Goal: Book appointment/travel/reservation

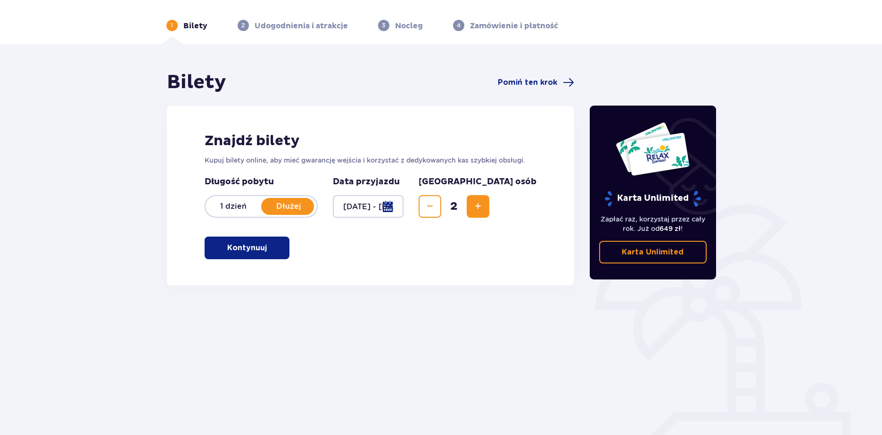
scroll to position [45, 0]
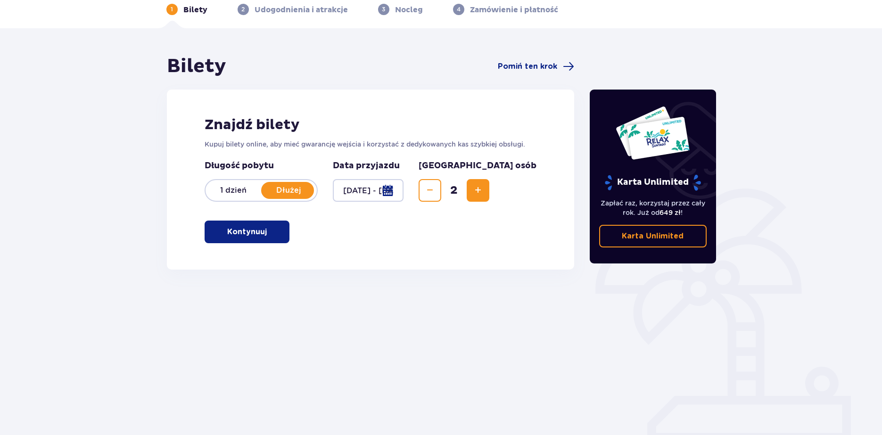
click at [269, 228] on span "button" at bounding box center [268, 231] width 11 height 11
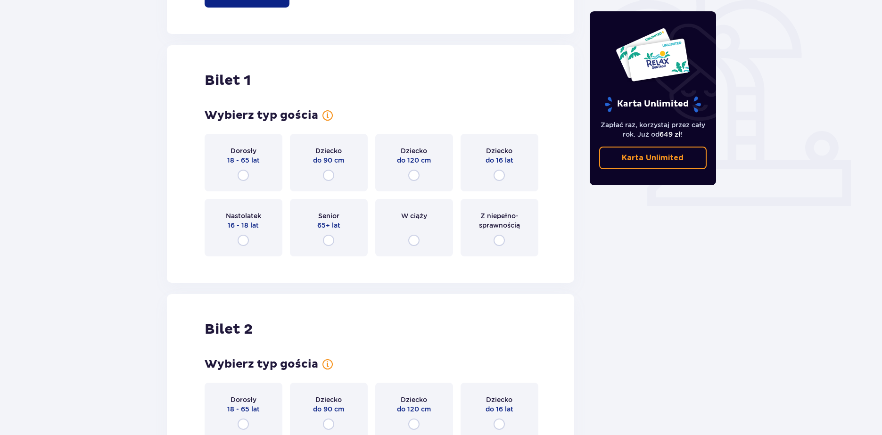
scroll to position [315, 0]
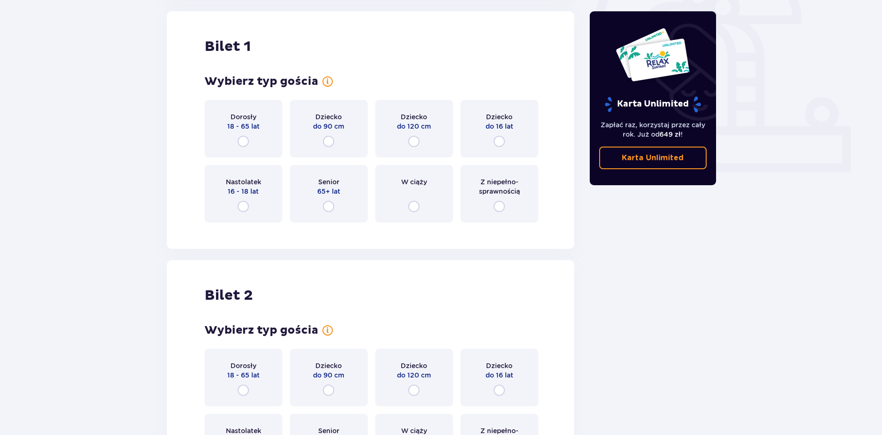
click at [257, 137] on div "Dorosły 18 - 65 lat" at bounding box center [244, 129] width 78 height 58
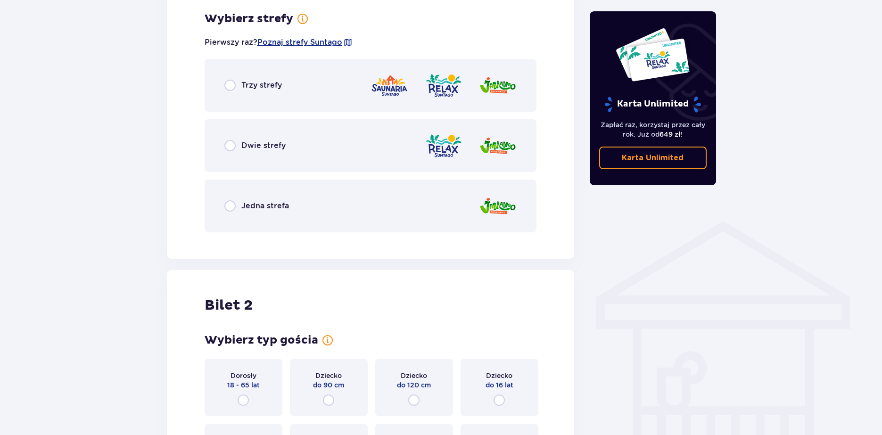
scroll to position [545, 0]
click at [296, 94] on div "Trzy strefy" at bounding box center [371, 84] width 332 height 53
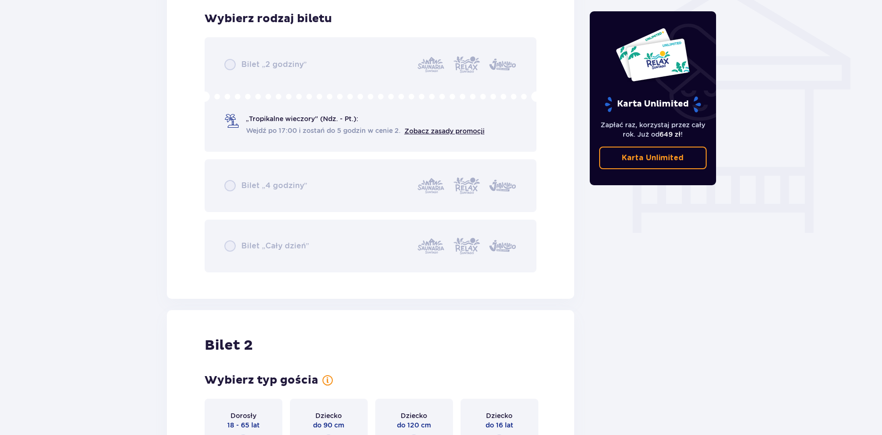
scroll to position [785, 0]
click at [235, 122] on div "Bilet „2 godziny” „Tropikalne wieczory" (Ndz. - Pt.): Wejdź po 17:00 i zostań d…" at bounding box center [371, 154] width 332 height 235
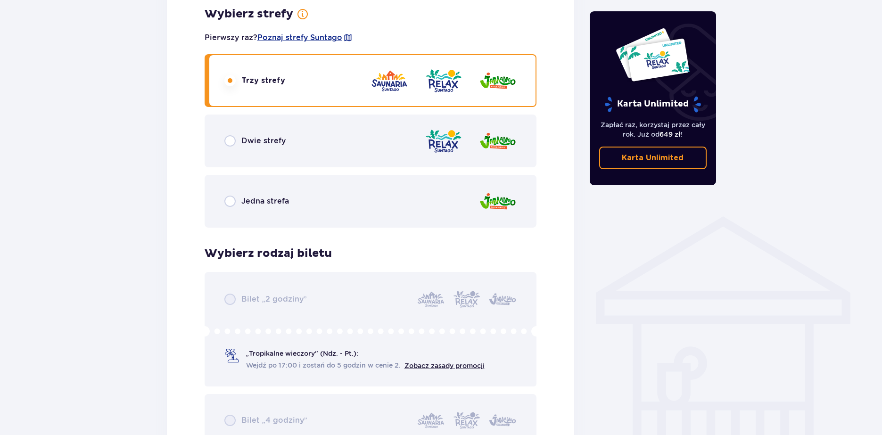
scroll to position [549, 0]
click at [274, 94] on div "Trzy strefy" at bounding box center [371, 81] width 332 height 53
click at [278, 145] on p "Dwie strefy" at bounding box center [263, 141] width 44 height 10
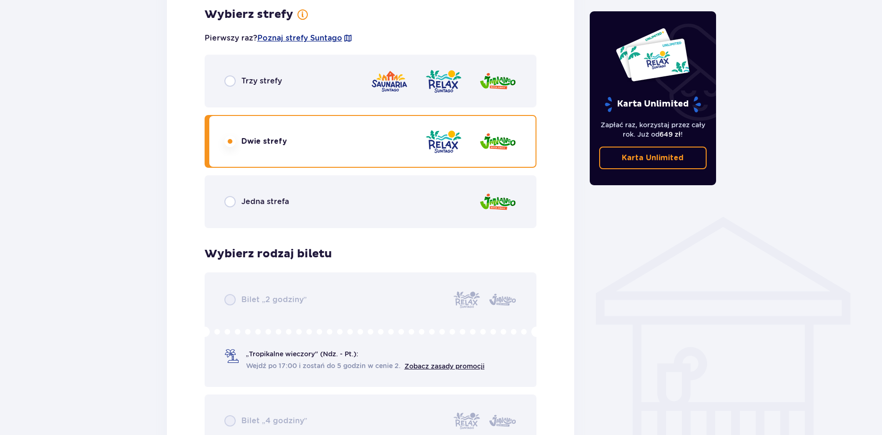
click at [284, 78] on div "Trzy strefy" at bounding box center [371, 81] width 332 height 53
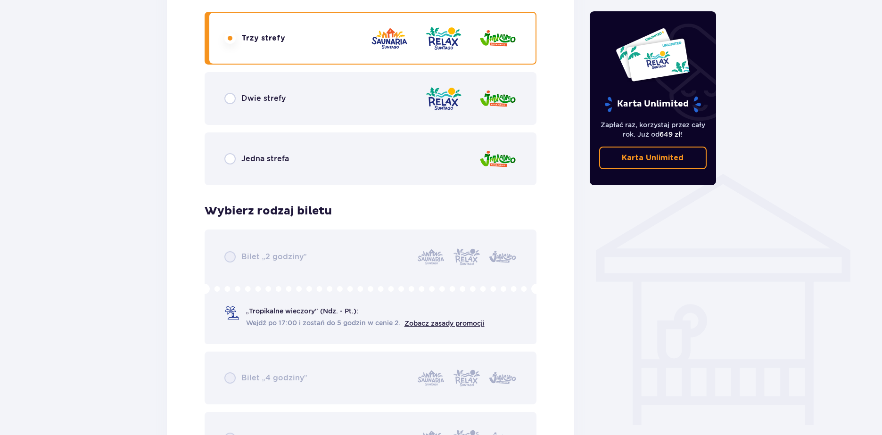
scroll to position [643, 0]
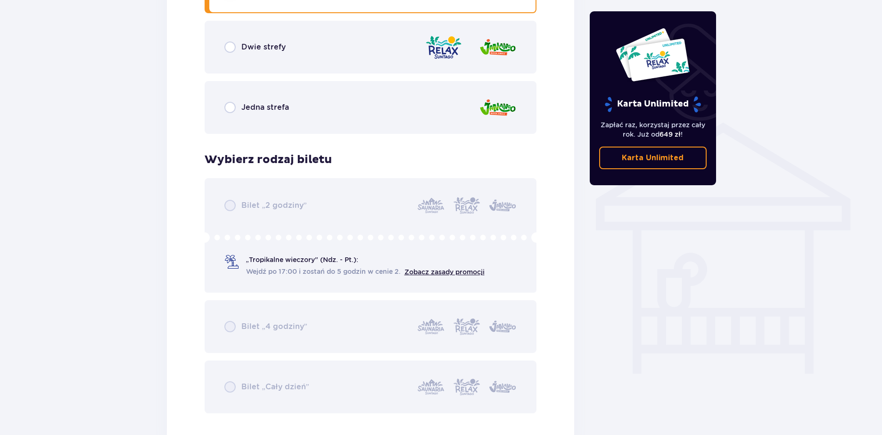
click at [233, 199] on div "Bilet „2 godziny” „Tropikalne wieczory" (Ndz. - Pt.): Wejdź po 17:00 i zostań d…" at bounding box center [371, 295] width 332 height 235
click at [281, 337] on div "Bilet „2 godziny” „Tropikalne wieczory" (Ndz. - Pt.): Wejdź po 17:00 i zostań d…" at bounding box center [371, 295] width 332 height 235
click at [229, 257] on div "Bilet „2 godziny” „Tropikalne wieczory" (Ndz. - Pt.): Wejdź po 17:00 i zostań d…" at bounding box center [371, 295] width 332 height 235
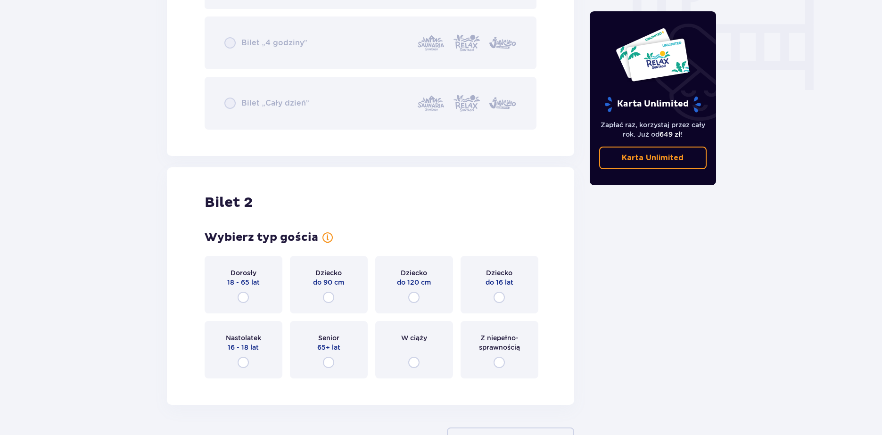
scroll to position [973, 0]
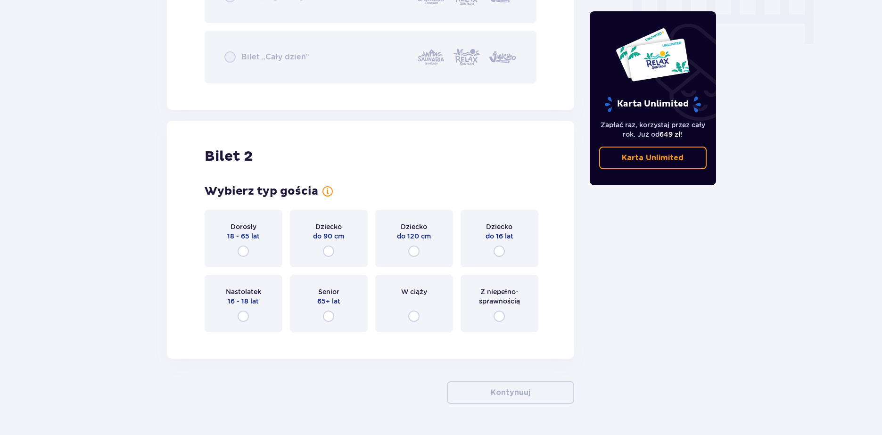
click at [261, 246] on div "Dorosły 18 - 65 lat" at bounding box center [244, 239] width 78 height 58
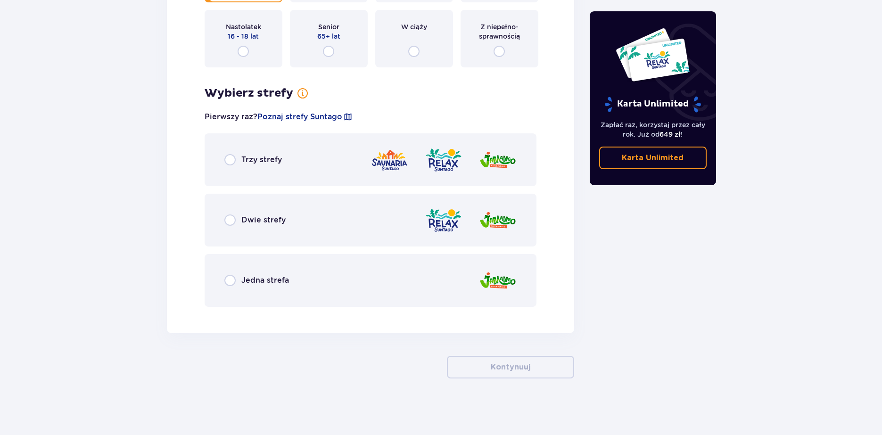
click at [280, 166] on div "Trzy strefy" at bounding box center [371, 159] width 332 height 53
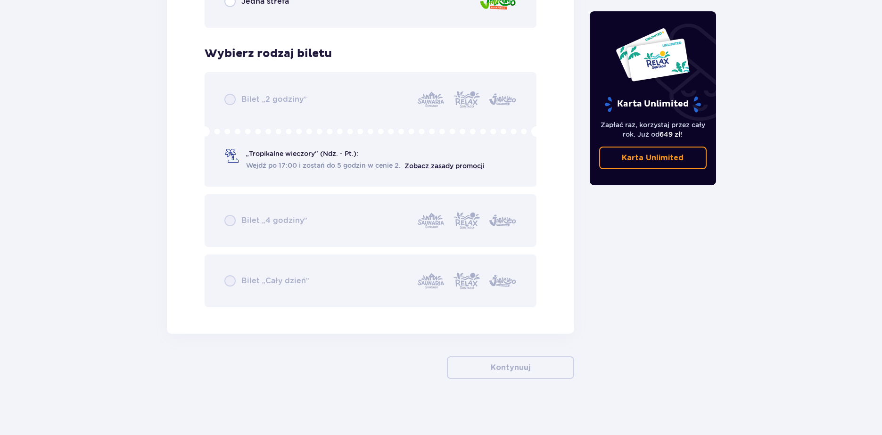
scroll to position [1518, 0]
click at [229, 155] on div "Bilet „2 godziny” „Tropikalne wieczory" (Ndz. - Pt.): Wejdź po 17:00 i zostań d…" at bounding box center [371, 189] width 332 height 235
click at [229, 101] on div "Bilet „2 godziny” „Tropikalne wieczory" (Ndz. - Pt.): Wejdź po 17:00 i zostań d…" at bounding box center [371, 189] width 332 height 235
click at [227, 153] on div "Bilet „2 godziny” „Tropikalne wieczory" (Ndz. - Pt.): Wejdź po 17:00 i zostań d…" at bounding box center [371, 189] width 332 height 235
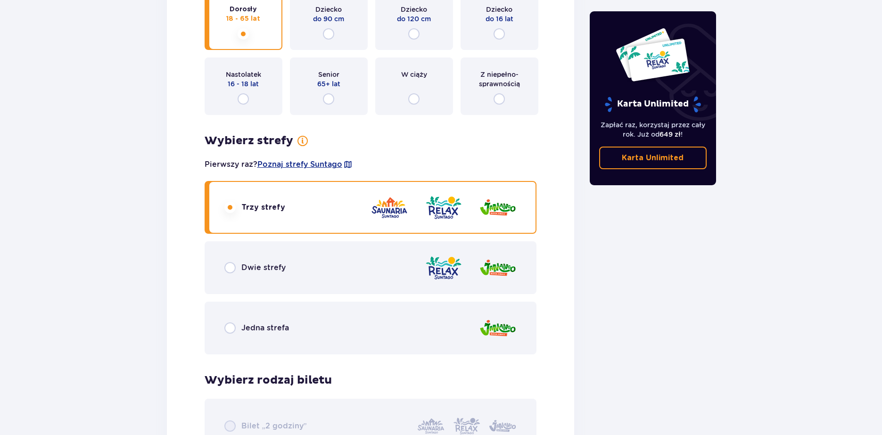
scroll to position [1188, 0]
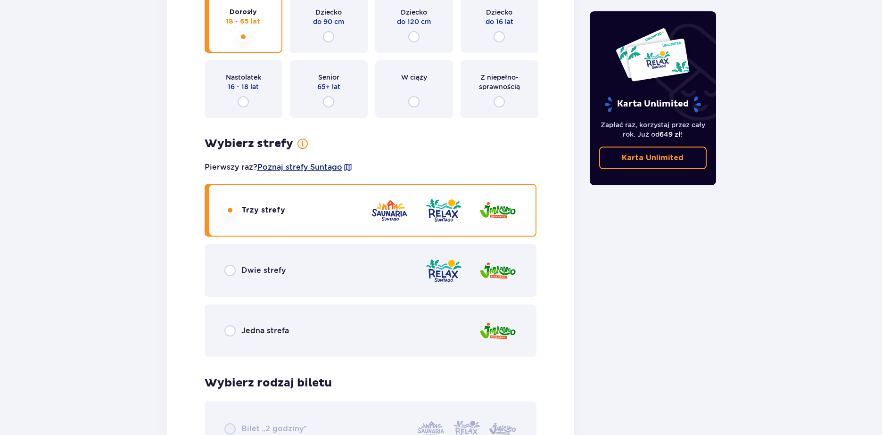
click at [302, 267] on div "Dwie strefy" at bounding box center [371, 270] width 332 height 53
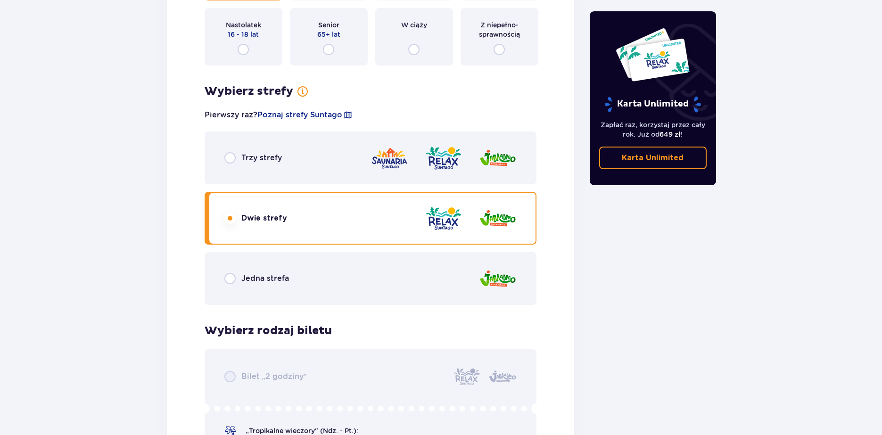
scroll to position [1282, 0]
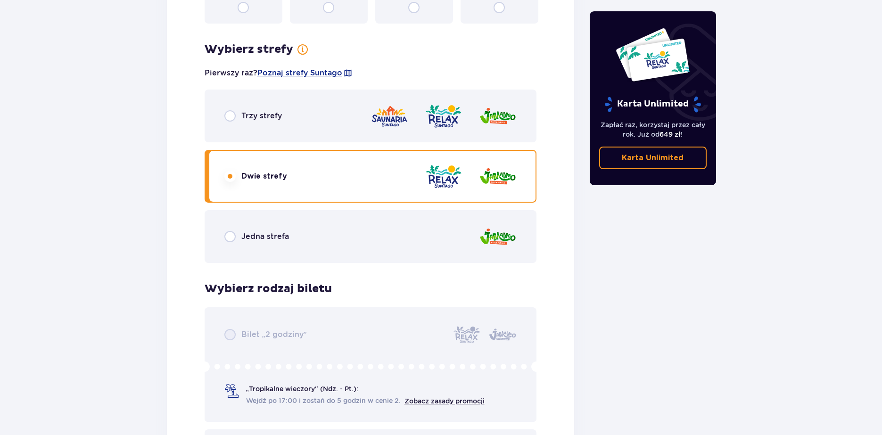
click at [315, 235] on div "Jedna strefa" at bounding box center [371, 236] width 332 height 53
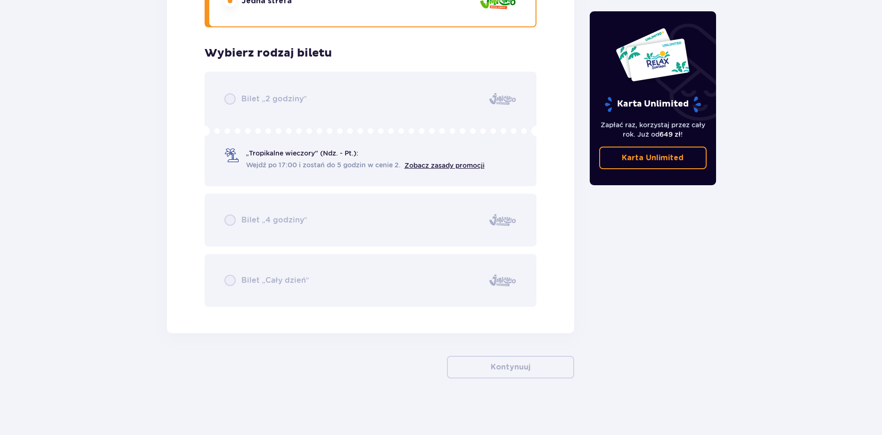
click at [247, 165] on div "Bilet „2 godziny” „Tropikalne wieczory" (Ndz. - Pt.): Wejdź po 17:00 i zostań d…" at bounding box center [371, 189] width 332 height 235
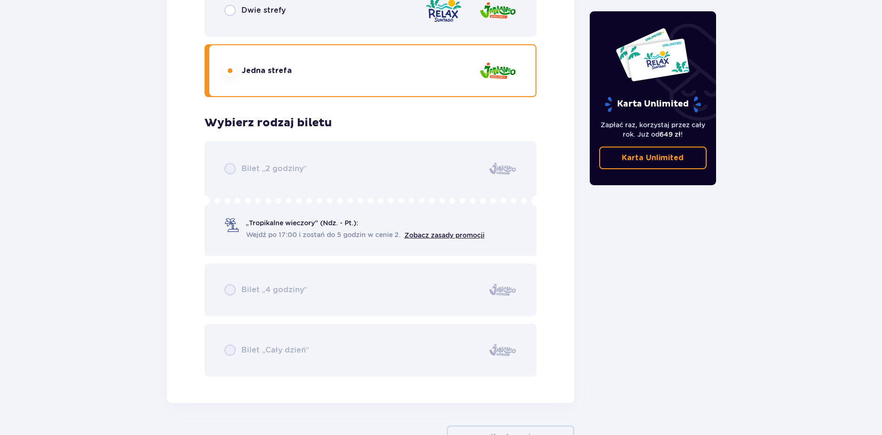
scroll to position [1329, 0]
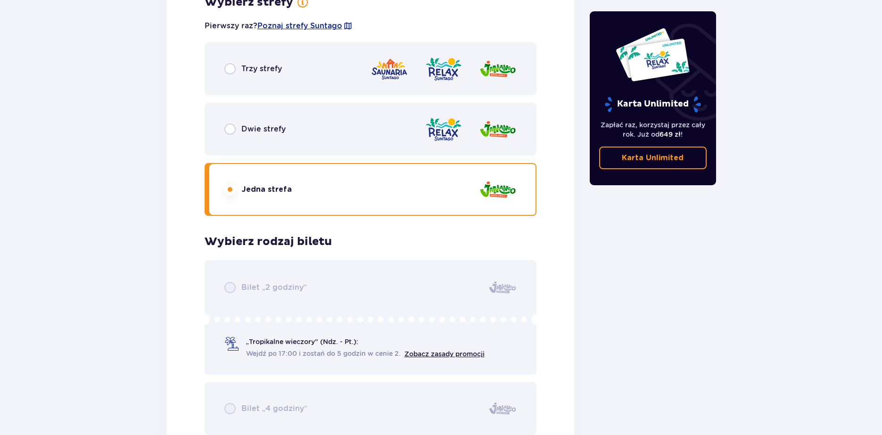
click at [332, 92] on div "Trzy strefy" at bounding box center [371, 68] width 332 height 53
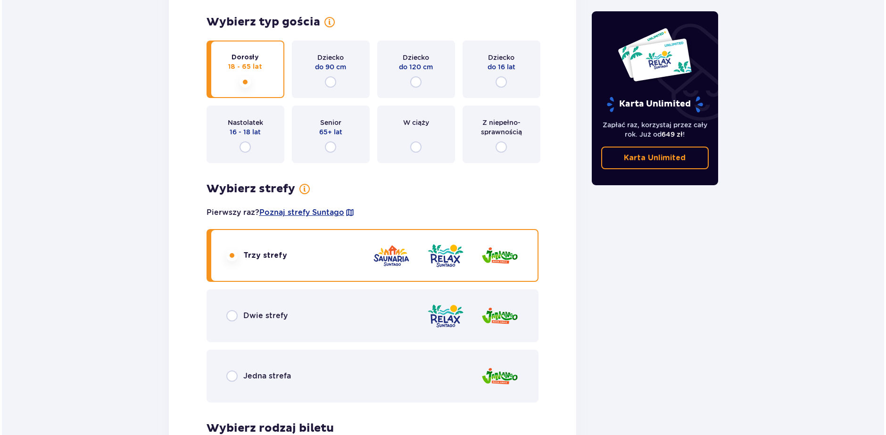
scroll to position [1141, 0]
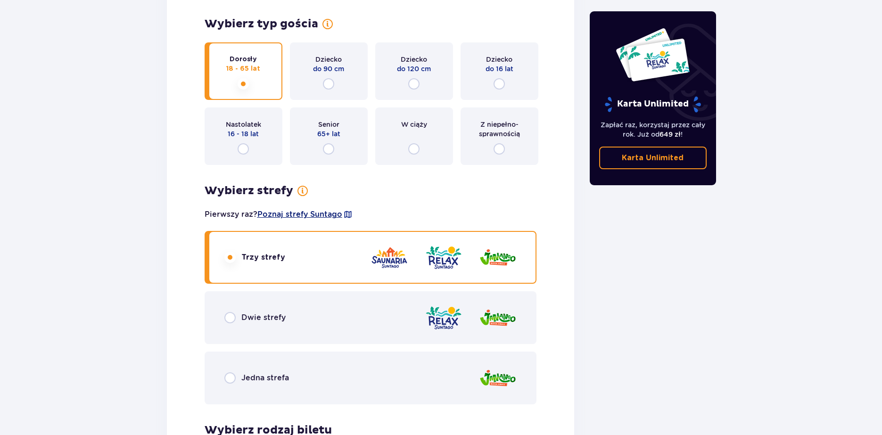
click at [339, 215] on span "Poznaj strefy Suntago" at bounding box center [299, 214] width 85 height 10
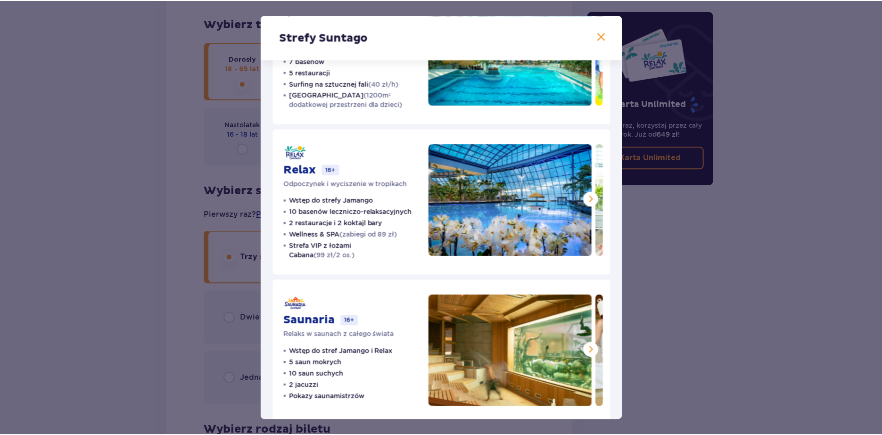
scroll to position [94, 0]
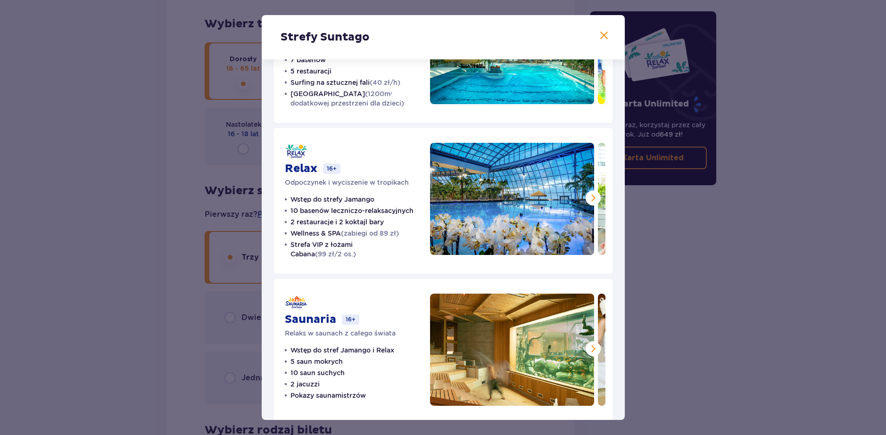
click at [602, 40] on span at bounding box center [603, 35] width 11 height 11
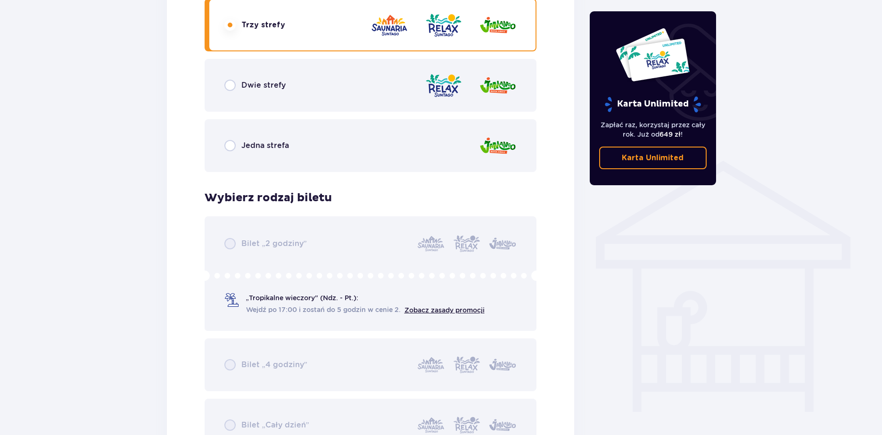
scroll to position [622, 0]
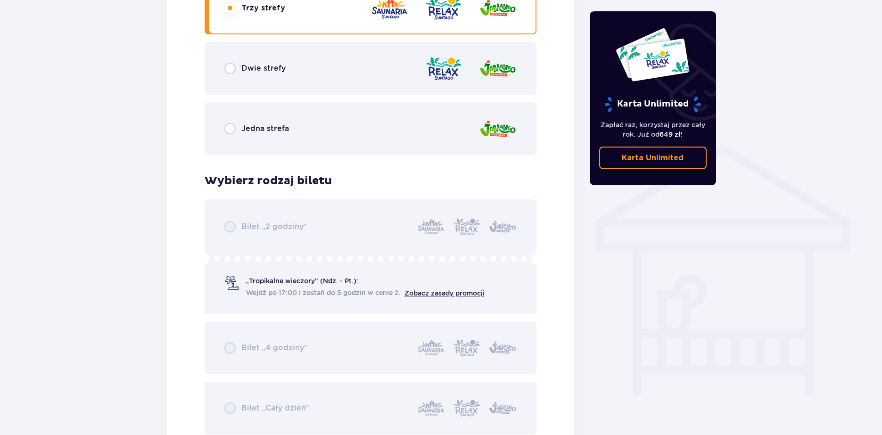
click at [456, 297] on div "Bilet „2 godziny” „Tropikalne wieczory" (Ndz. - Pt.): Wejdź po 17:00 i zostań d…" at bounding box center [371, 316] width 332 height 235
click at [456, 293] on div "Bilet „2 godziny” „Tropikalne wieczory" (Ndz. - Pt.): Wejdź po 17:00 i zostań d…" at bounding box center [371, 316] width 332 height 235
click at [414, 295] on div "Bilet „2 godziny” „Tropikalne wieczory" (Ndz. - Pt.): Wejdź po 17:00 i zostań d…" at bounding box center [371, 316] width 332 height 235
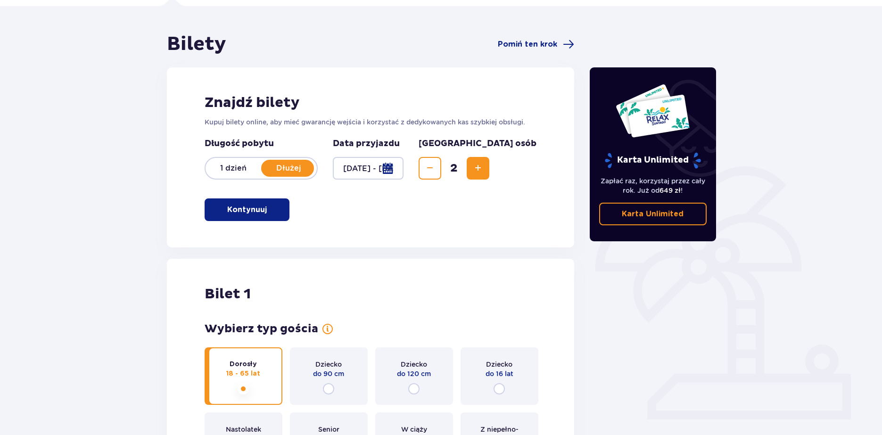
scroll to position [9, 0]
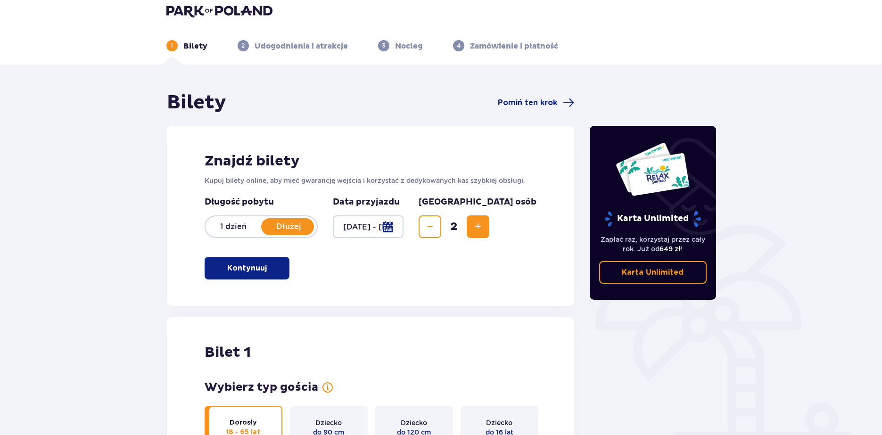
click at [269, 262] on button "Kontynuuj" at bounding box center [247, 268] width 85 height 23
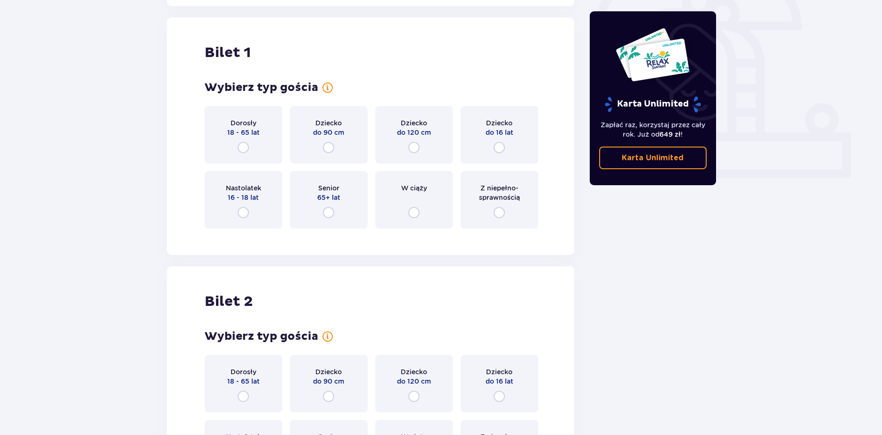
scroll to position [315, 0]
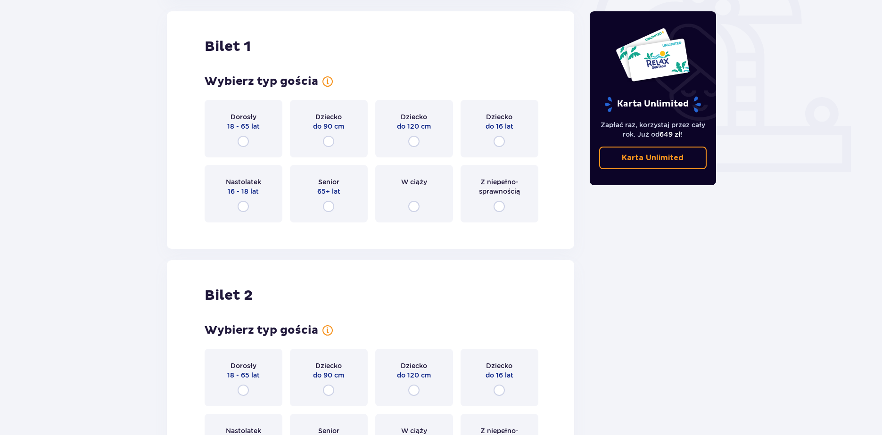
click at [257, 126] on p "18 - 65 lat" at bounding box center [243, 126] width 33 height 9
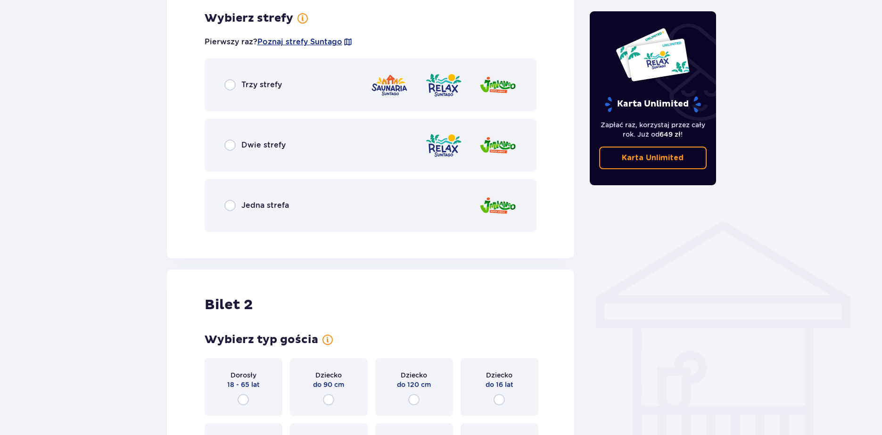
click at [282, 73] on div "Trzy strefy" at bounding box center [371, 84] width 332 height 53
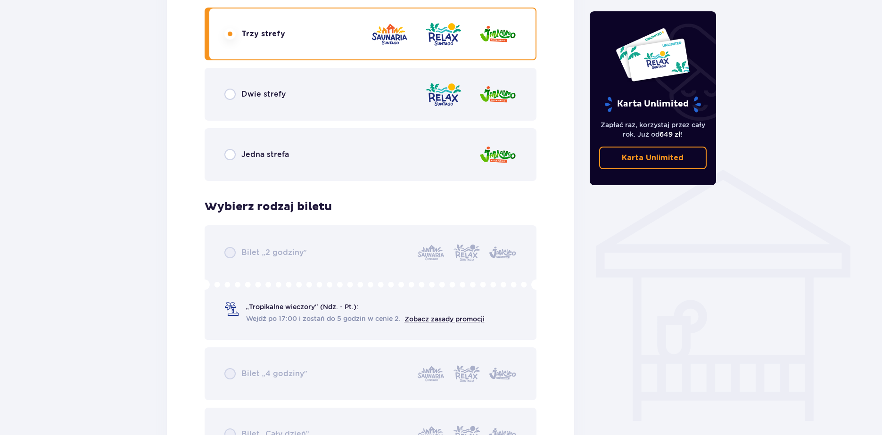
click at [282, 85] on div "Dwie strefy" at bounding box center [371, 94] width 332 height 53
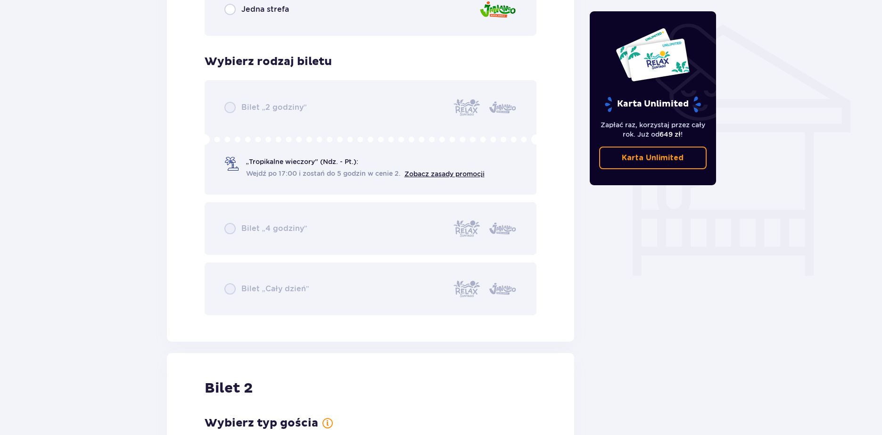
scroll to position [690, 0]
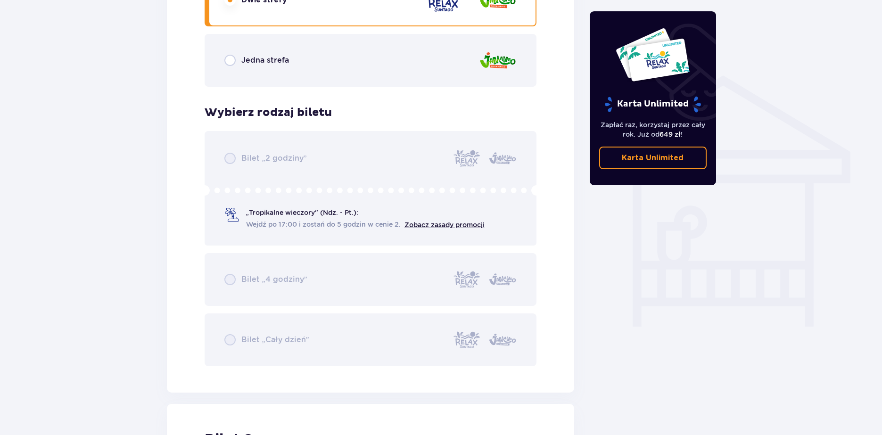
click at [299, 65] on div "Jedna strefa" at bounding box center [371, 60] width 332 height 53
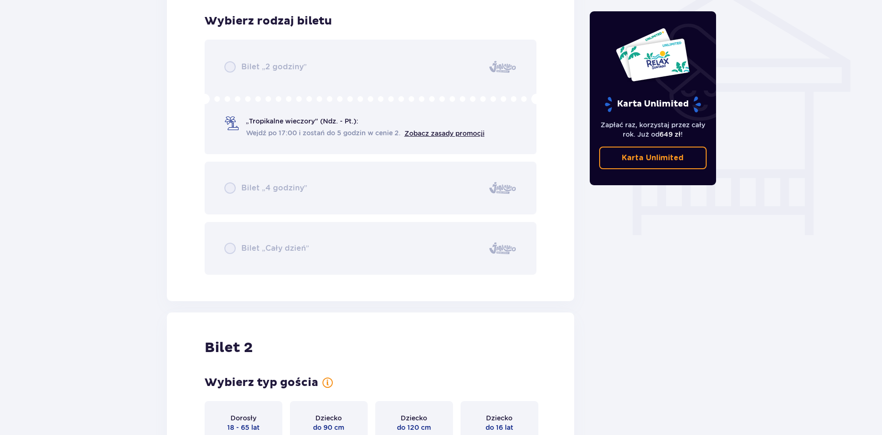
scroll to position [785, 0]
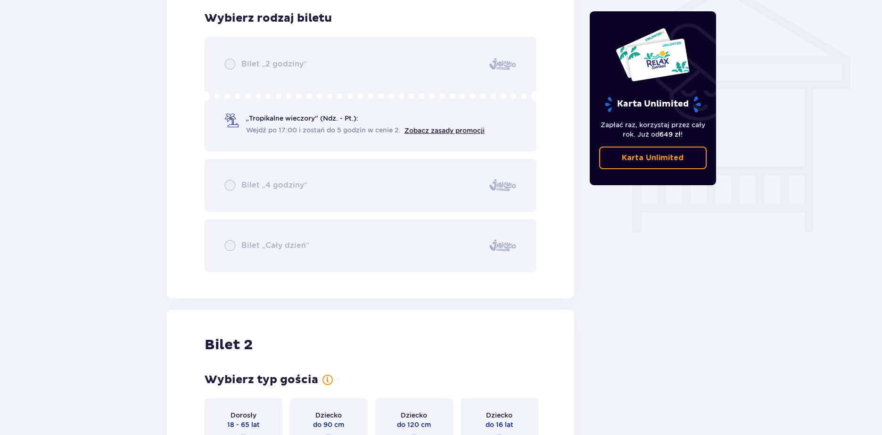
click at [279, 245] on div "Bilet „2 godziny” „Tropikalne wieczory" (Ndz. - Pt.): Wejdź po 17:00 i zostań d…" at bounding box center [371, 154] width 332 height 235
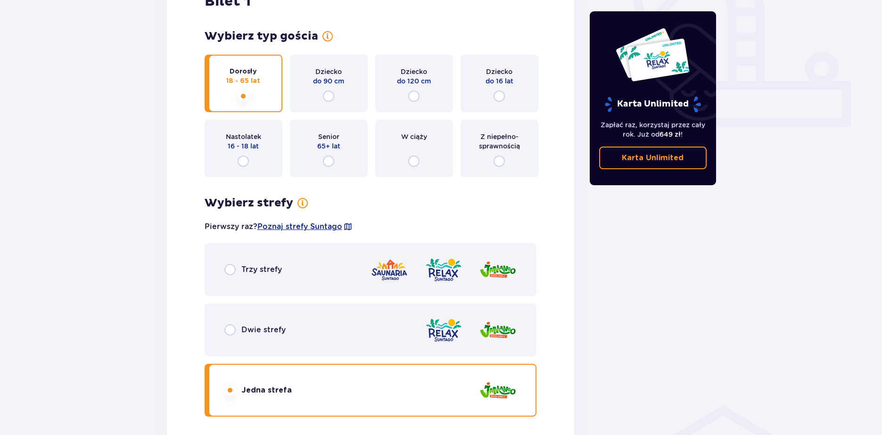
scroll to position [30, 0]
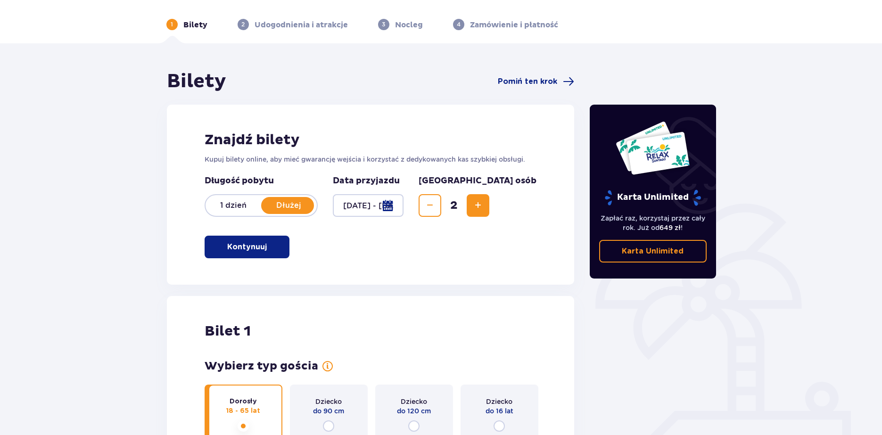
click at [524, 88] on div "Bilety Pomiń ten krok" at bounding box center [371, 82] width 408 height 24
click at [532, 78] on span "Pomiń ten krok" at bounding box center [527, 81] width 59 height 10
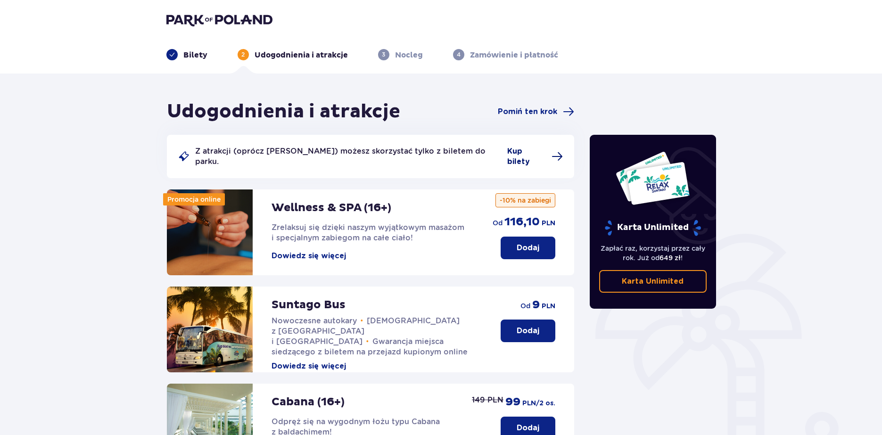
click at [523, 151] on span "Kup bilety" at bounding box center [526, 156] width 39 height 21
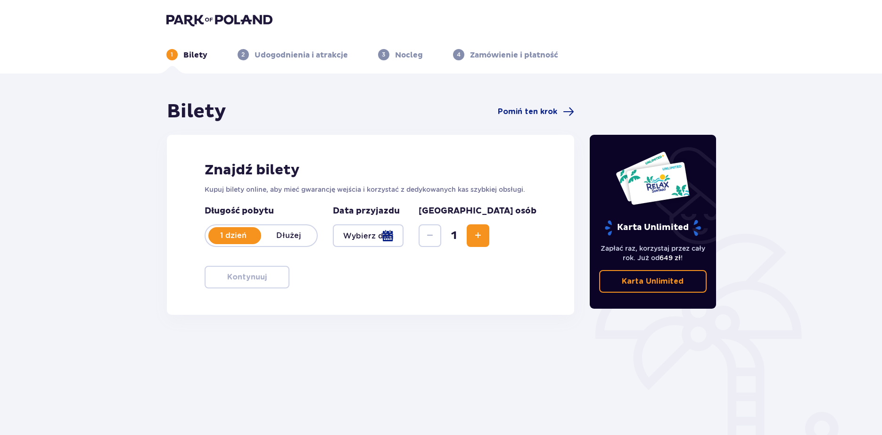
click at [404, 235] on div at bounding box center [368, 235] width 71 height 23
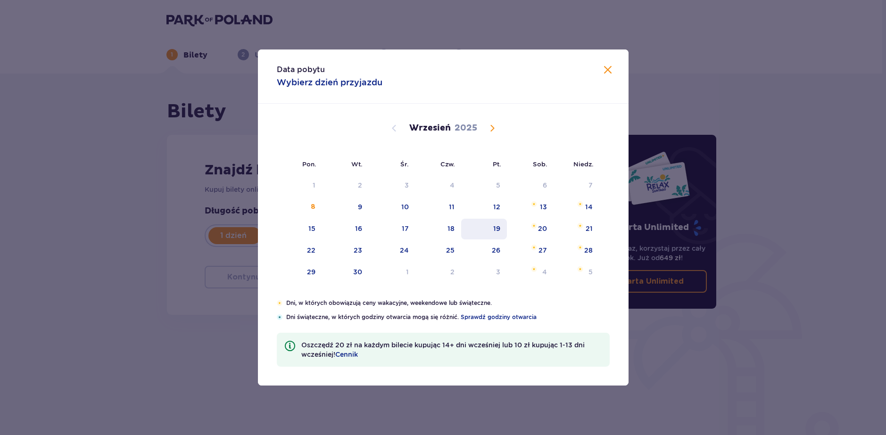
click at [500, 233] on div "19" at bounding box center [484, 229] width 46 height 21
type input "[DATE]"
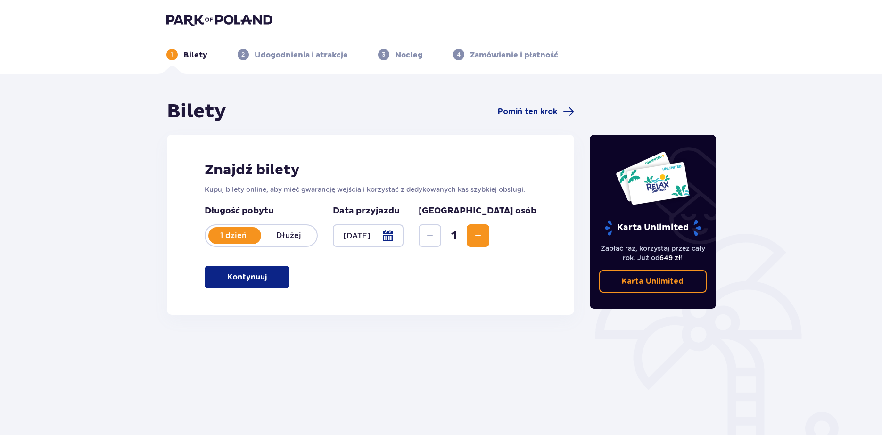
click at [287, 233] on p "Dłużej" at bounding box center [289, 236] width 56 height 10
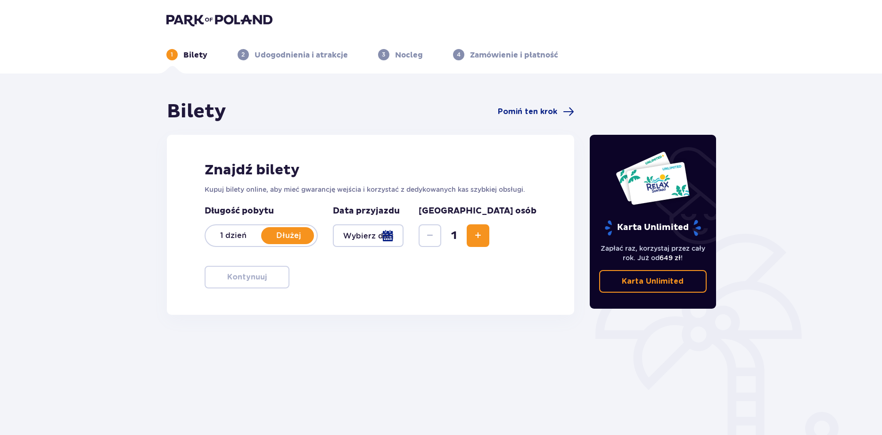
click at [396, 240] on div at bounding box center [368, 235] width 71 height 23
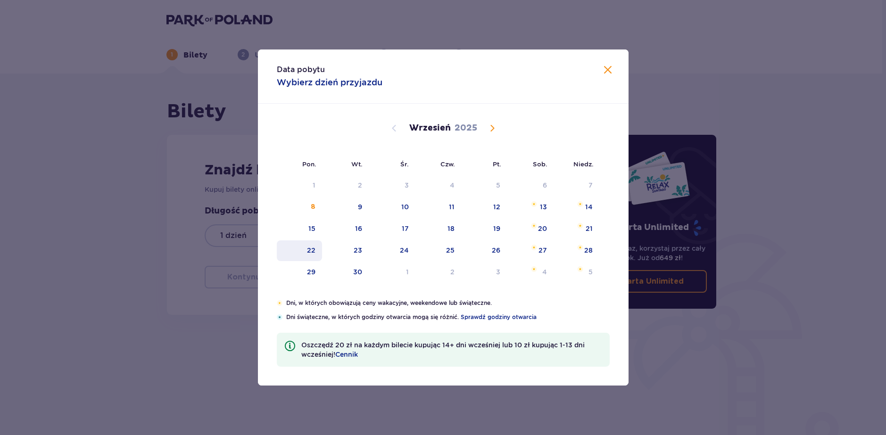
click at [311, 252] on div "22" at bounding box center [311, 250] width 8 height 9
click at [406, 249] on div "24" at bounding box center [404, 250] width 9 height 9
type input "[DATE] - [DATE]"
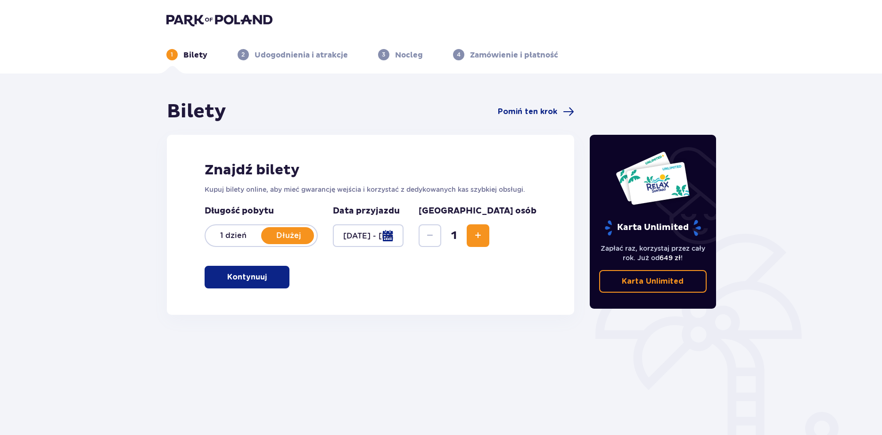
click at [484, 232] on span "Increase" at bounding box center [478, 235] width 11 height 11
click at [272, 283] on span "button" at bounding box center [268, 277] width 11 height 11
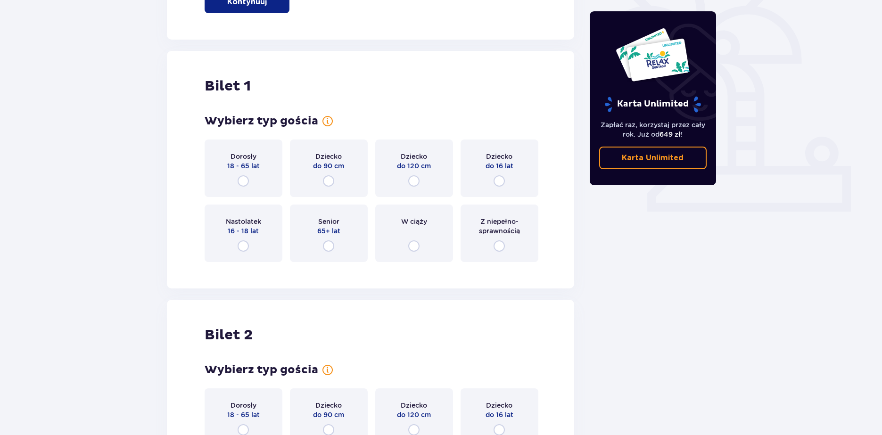
scroll to position [315, 0]
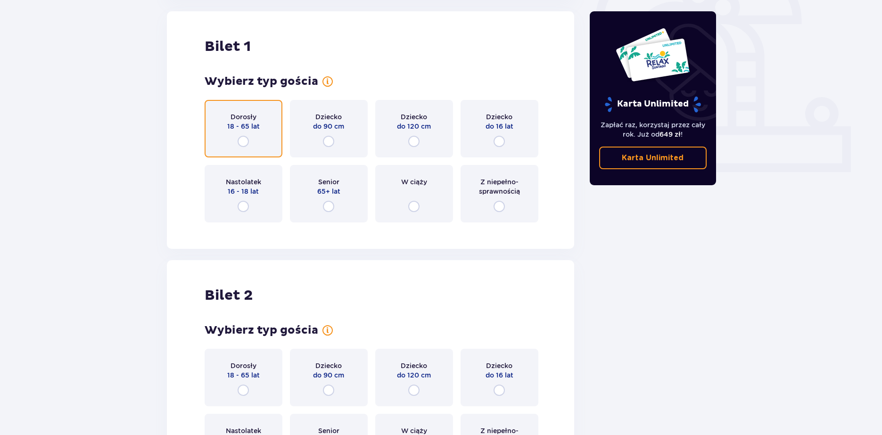
click at [248, 136] on input "radio" at bounding box center [243, 141] width 11 height 11
radio input "true"
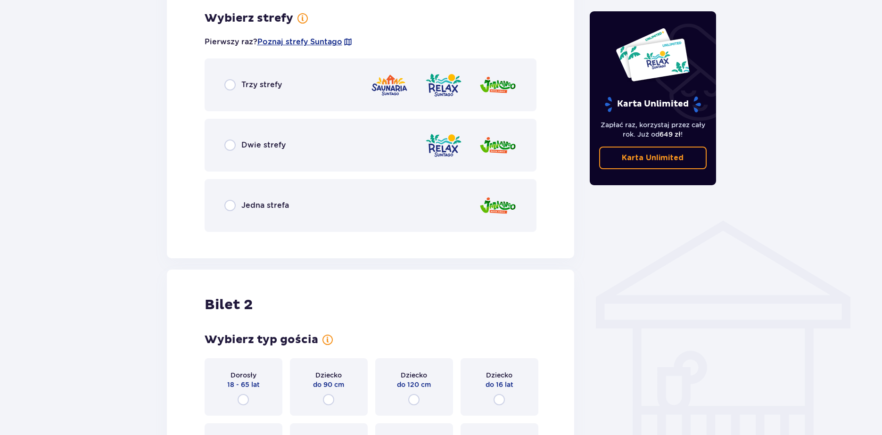
click at [269, 84] on p "Trzy strefy" at bounding box center [261, 85] width 41 height 10
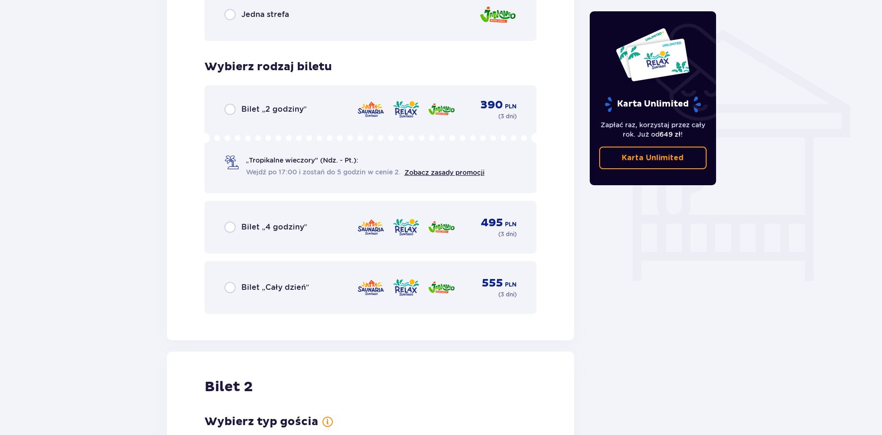
scroll to position [738, 0]
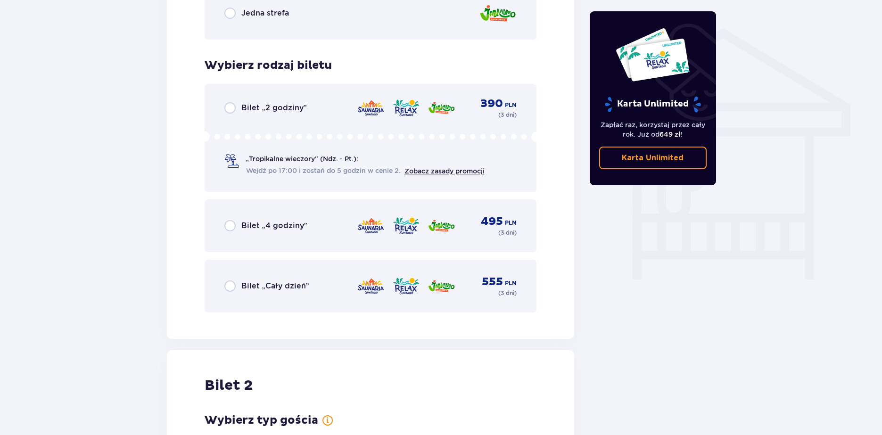
click at [236, 166] on span at bounding box center [231, 161] width 14 height 14
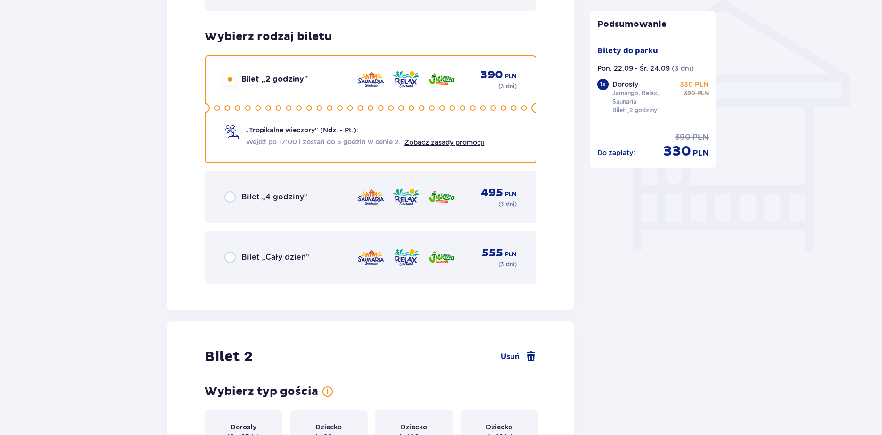
scroll to position [756, 0]
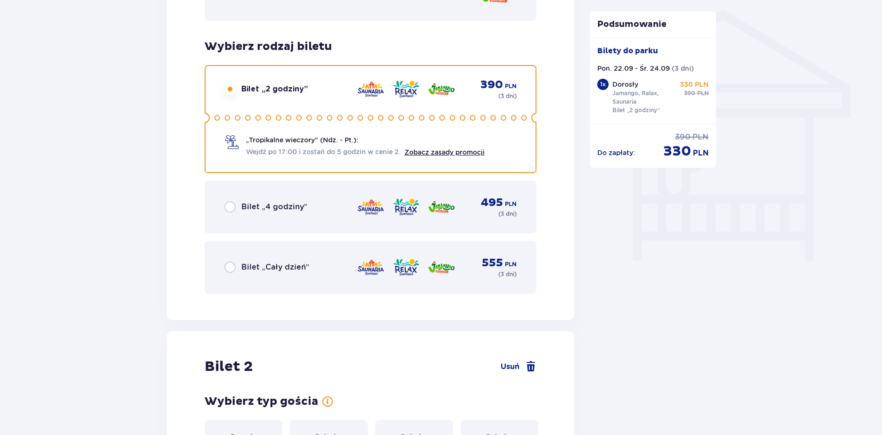
click at [250, 258] on div "Bilet „Cały dzień” 555 PLN ( 3 dni )" at bounding box center [370, 267] width 293 height 23
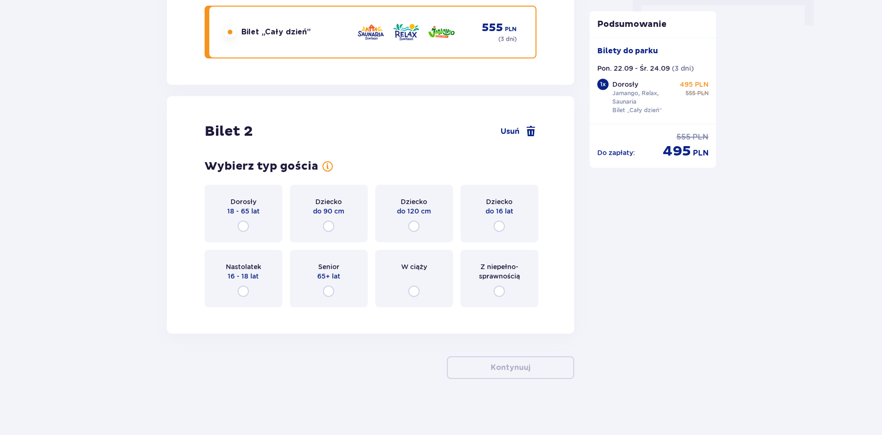
scroll to position [992, 0]
click at [255, 226] on div "Dorosły 18 - 65 lat" at bounding box center [244, 213] width 78 height 58
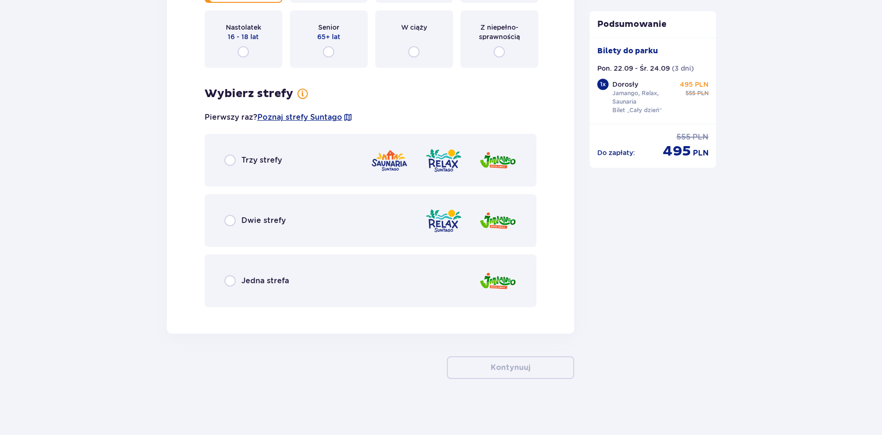
scroll to position [1232, 0]
click at [280, 156] on p "Trzy strefy" at bounding box center [261, 160] width 41 height 10
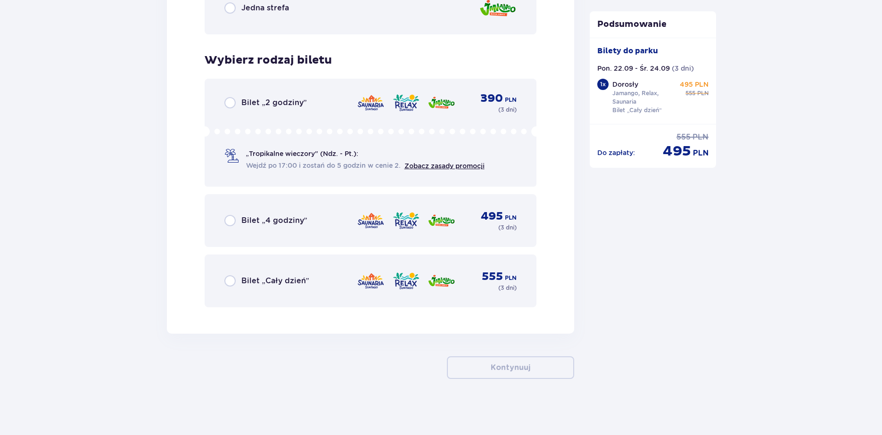
scroll to position [1505, 0]
click at [264, 277] on p "Bilet „Cały dzień”" at bounding box center [275, 280] width 68 height 10
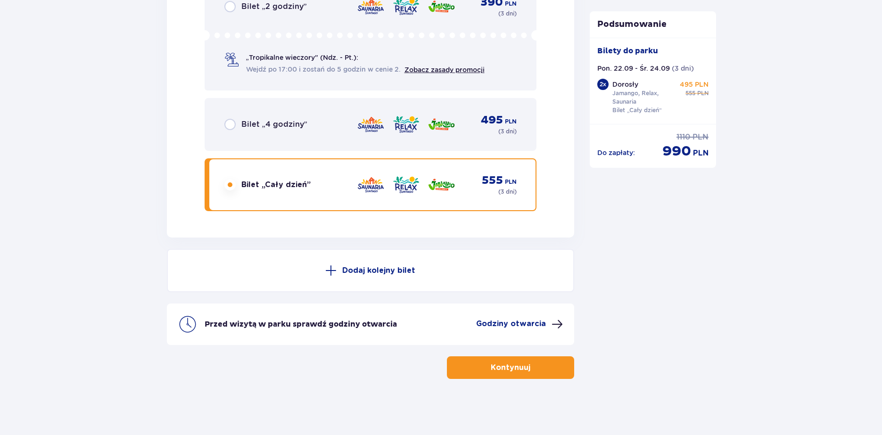
scroll to position [1601, 0]
click at [543, 360] on button "Kontynuuj" at bounding box center [510, 367] width 127 height 23
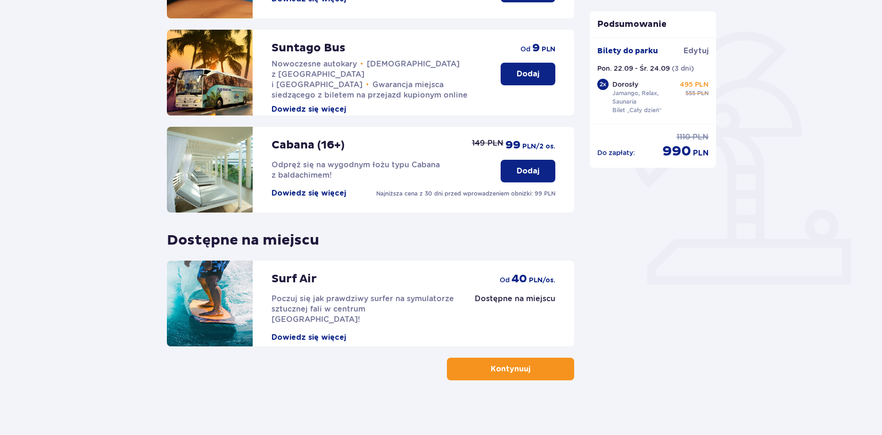
scroll to position [204, 0]
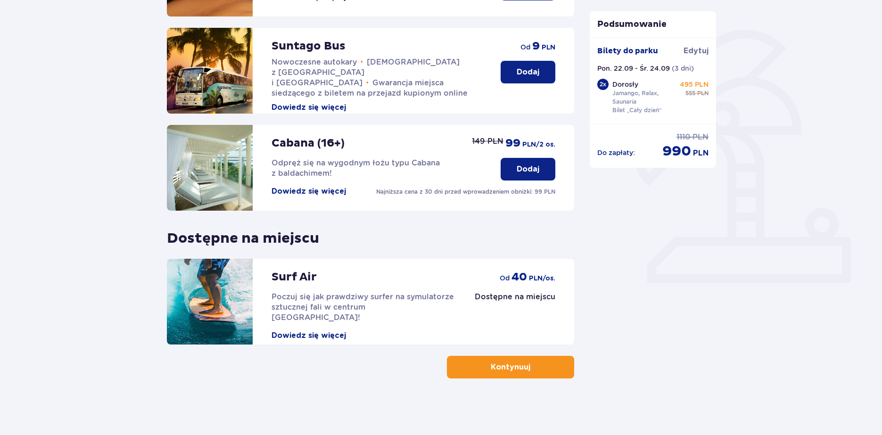
click at [516, 361] on button "Kontynuuj" at bounding box center [510, 367] width 127 height 23
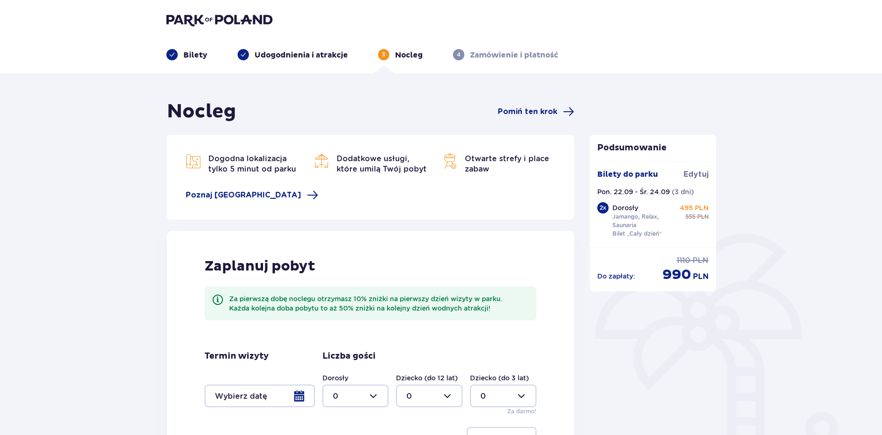
scroll to position [47, 0]
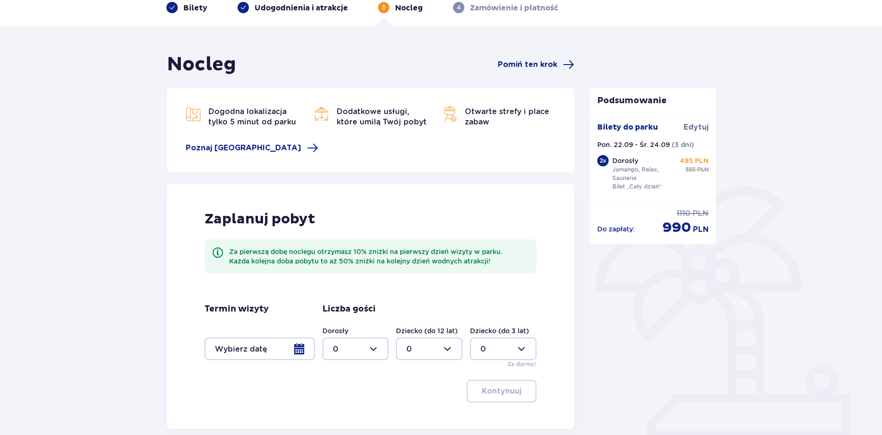
click at [268, 355] on div at bounding box center [260, 349] width 110 height 23
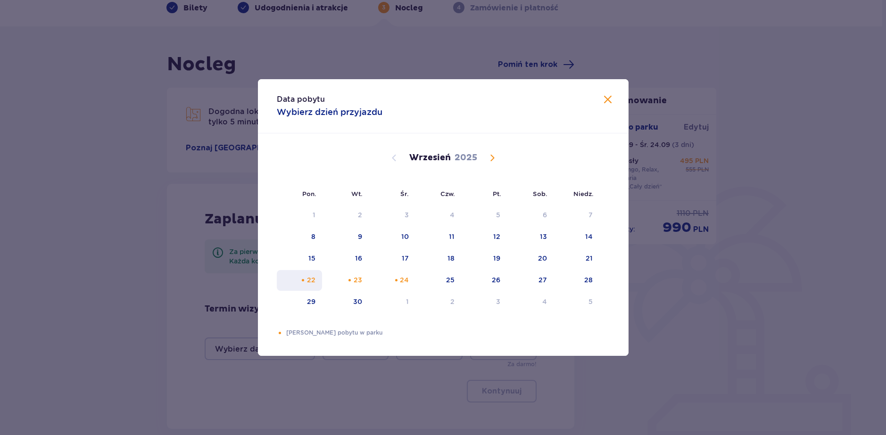
click at [317, 277] on div "22" at bounding box center [300, 280] width 46 height 21
click at [405, 280] on div "24" at bounding box center [404, 279] width 9 height 9
type input "[DATE] - [DATE]"
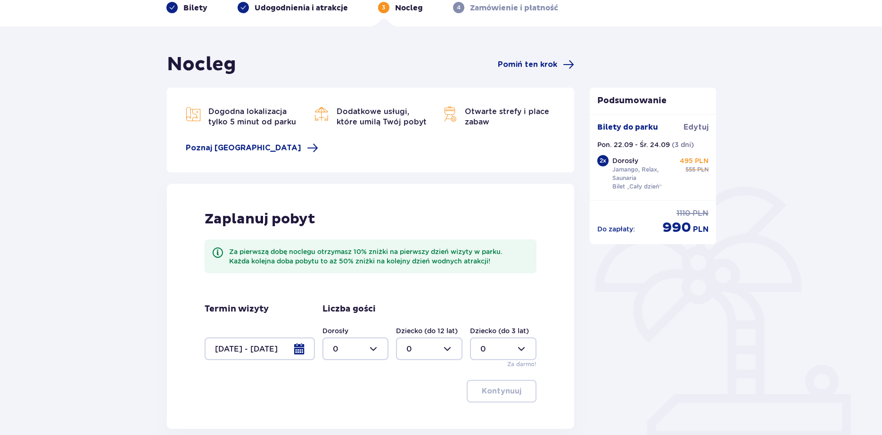
click at [377, 374] on div "Zaplanuj pobyt Za pierwszą dobę noclegu otrzymasz 10% zniżki na pierwszy dzień …" at bounding box center [371, 306] width 408 height 245
click at [373, 349] on div at bounding box center [356, 349] width 66 height 23
click at [345, 291] on div "2" at bounding box center [356, 296] width 46 height 10
type input "2"
click at [511, 385] on button "Kontynuuj" at bounding box center [502, 391] width 70 height 23
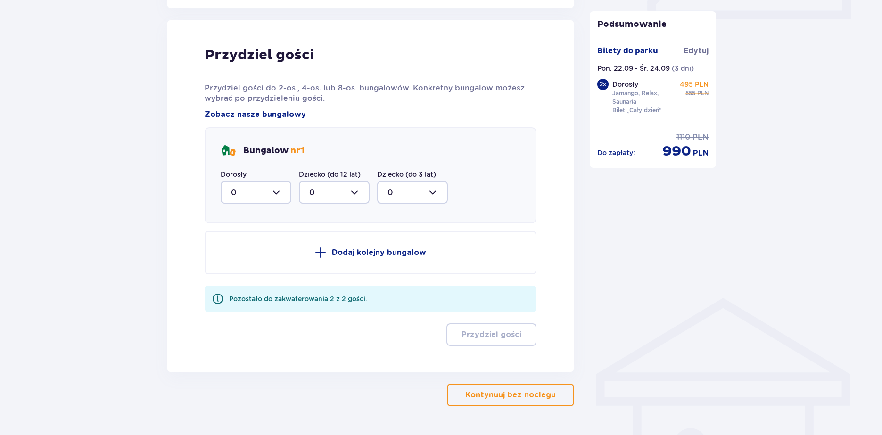
scroll to position [476, 0]
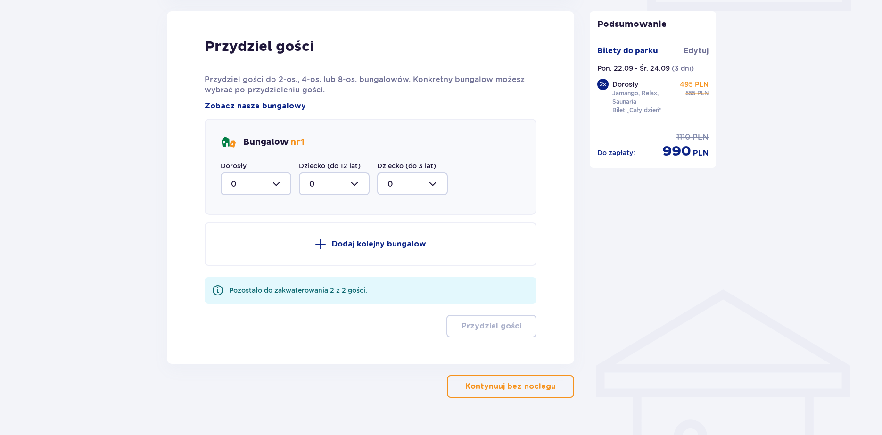
click at [272, 187] on div at bounding box center [256, 184] width 71 height 23
click at [244, 254] on div "2" at bounding box center [256, 252] width 50 height 10
type input "2"
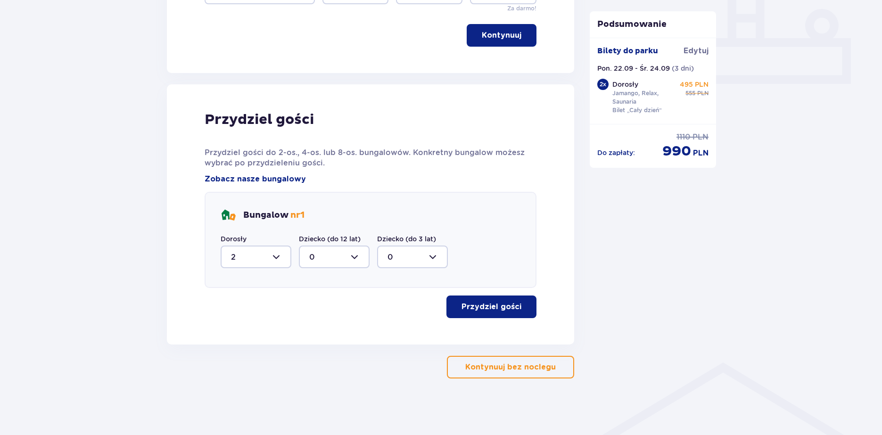
click at [473, 311] on p "Przydziel gości" at bounding box center [492, 307] width 60 height 10
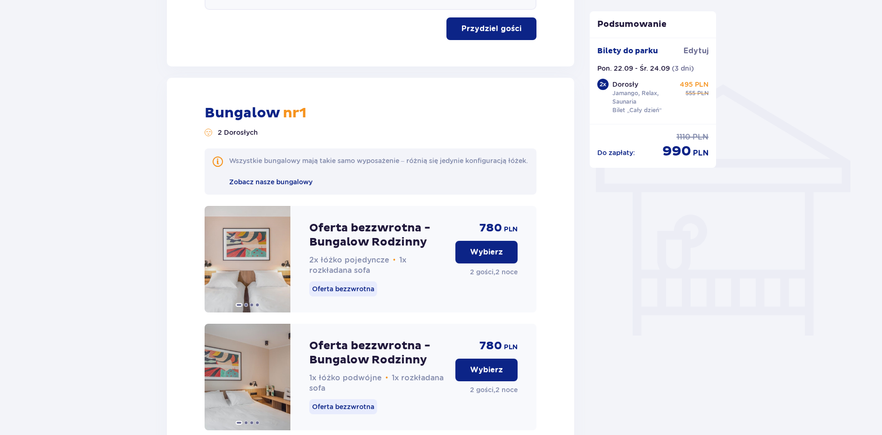
scroll to position [680, 0]
click at [281, 264] on span at bounding box center [280, 261] width 8 height 8
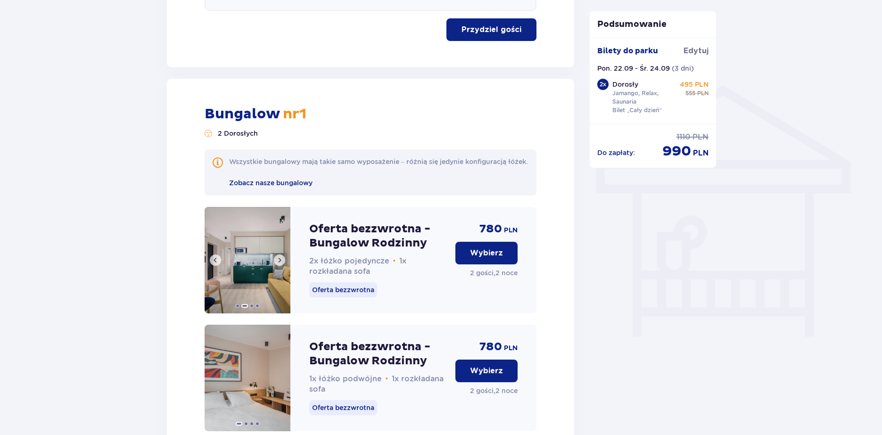
click at [281, 264] on span at bounding box center [280, 261] width 8 height 8
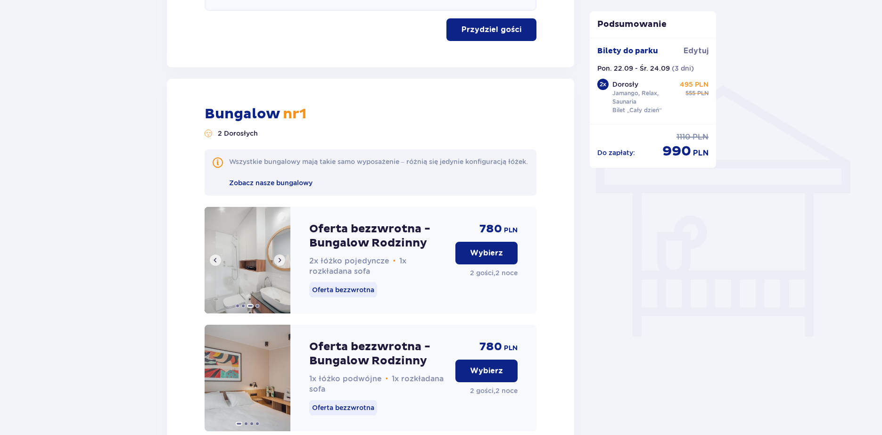
click at [281, 264] on span at bounding box center [280, 261] width 8 height 8
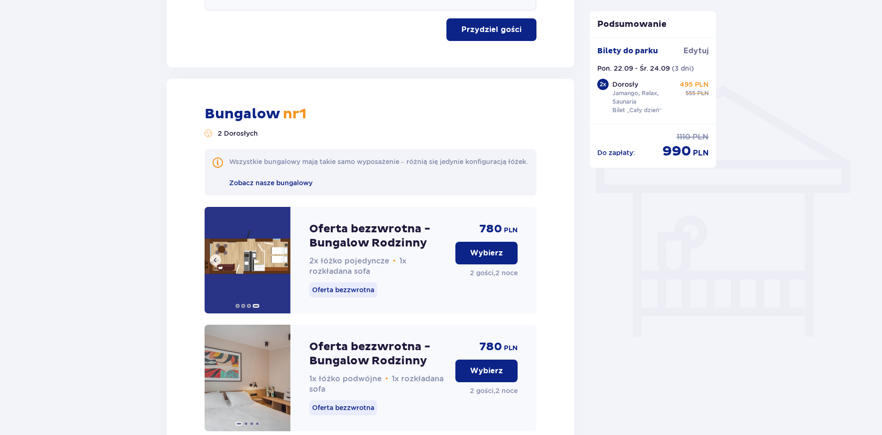
click at [259, 271] on img at bounding box center [248, 260] width 86 height 107
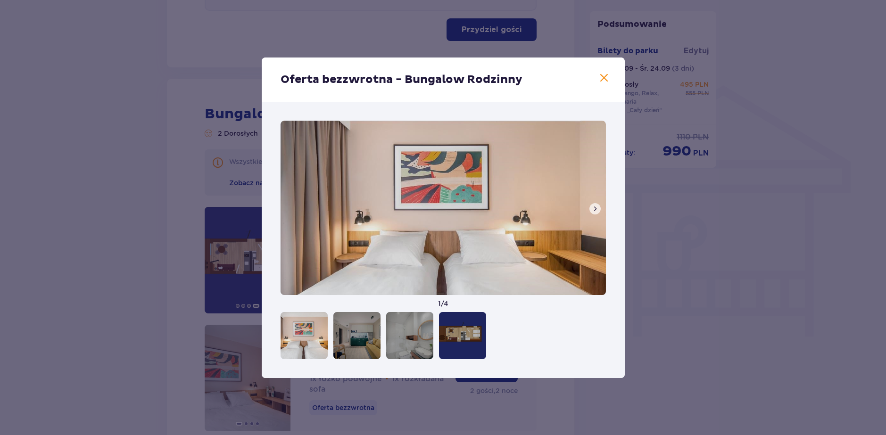
click at [489, 331] on div at bounding box center [443, 335] width 325 height 47
click at [465, 330] on div at bounding box center [462, 335] width 47 height 47
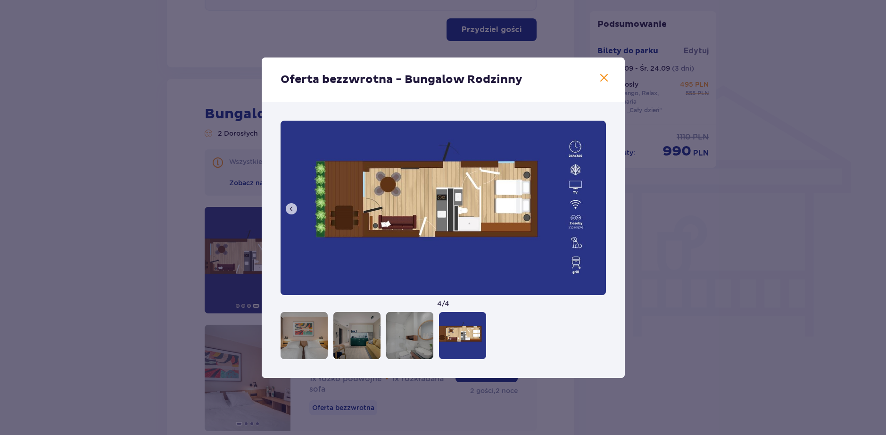
click at [712, 275] on div "Oferta bezzwrotna - Bungalow Rodzinny 4 / 4" at bounding box center [443, 217] width 886 height 435
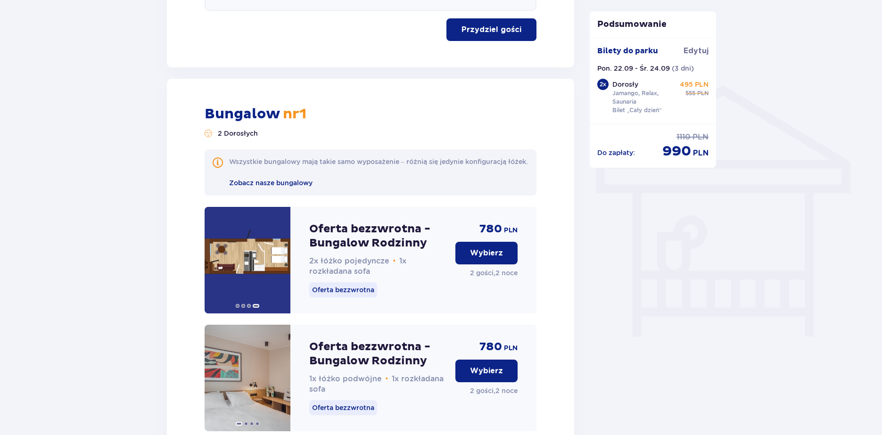
click at [496, 258] on p "Wybierz" at bounding box center [486, 253] width 33 height 10
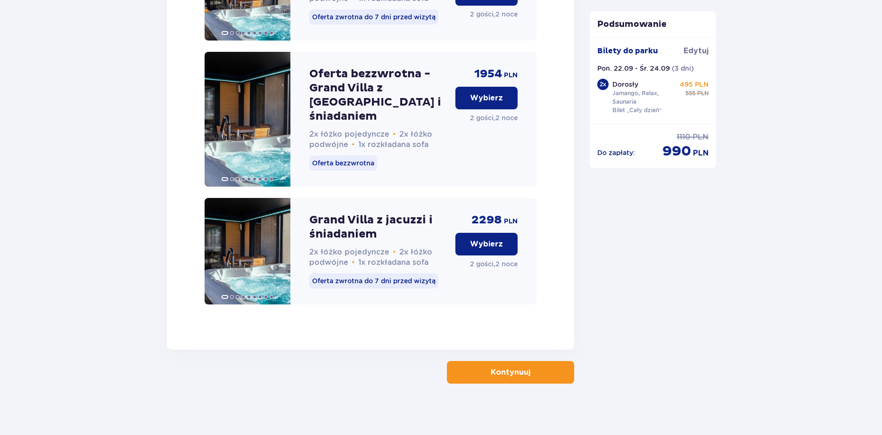
scroll to position [2001, 0]
click at [539, 373] on button "Kontynuuj" at bounding box center [510, 372] width 127 height 23
